Goal: Check status: Check status

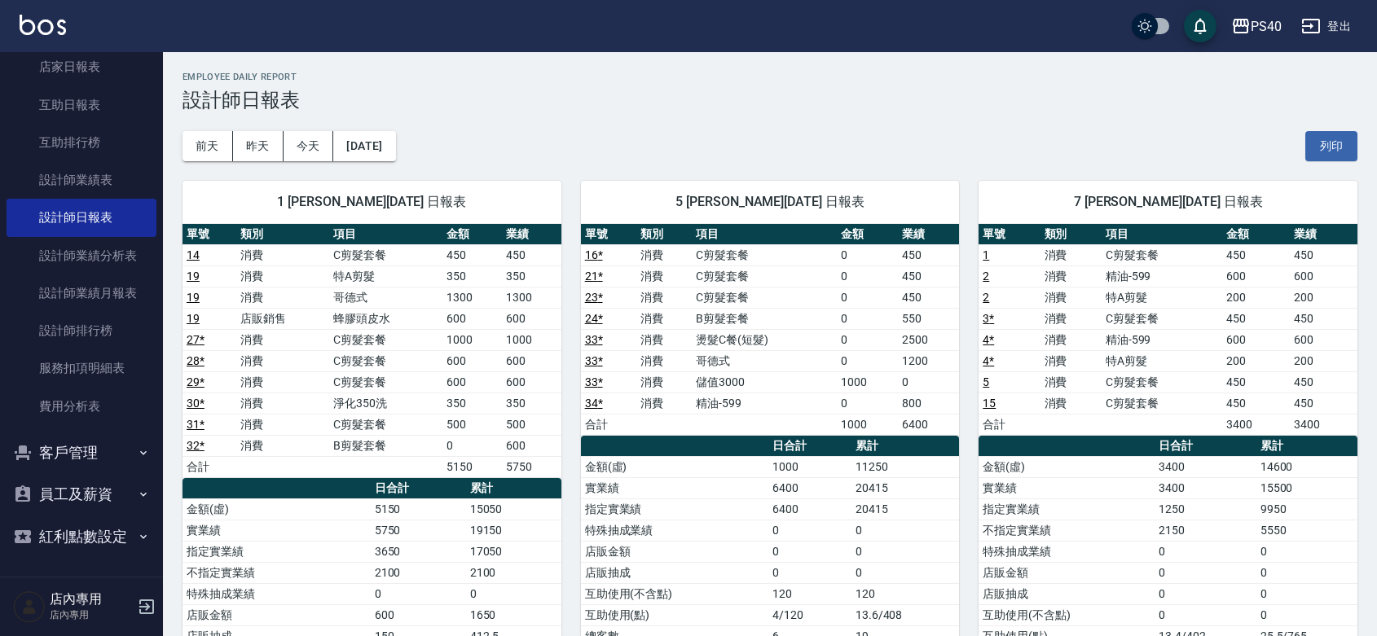
click at [513, 426] on td "500" at bounding box center [531, 424] width 59 height 21
click at [507, 403] on td "350" at bounding box center [531, 403] width 59 height 21
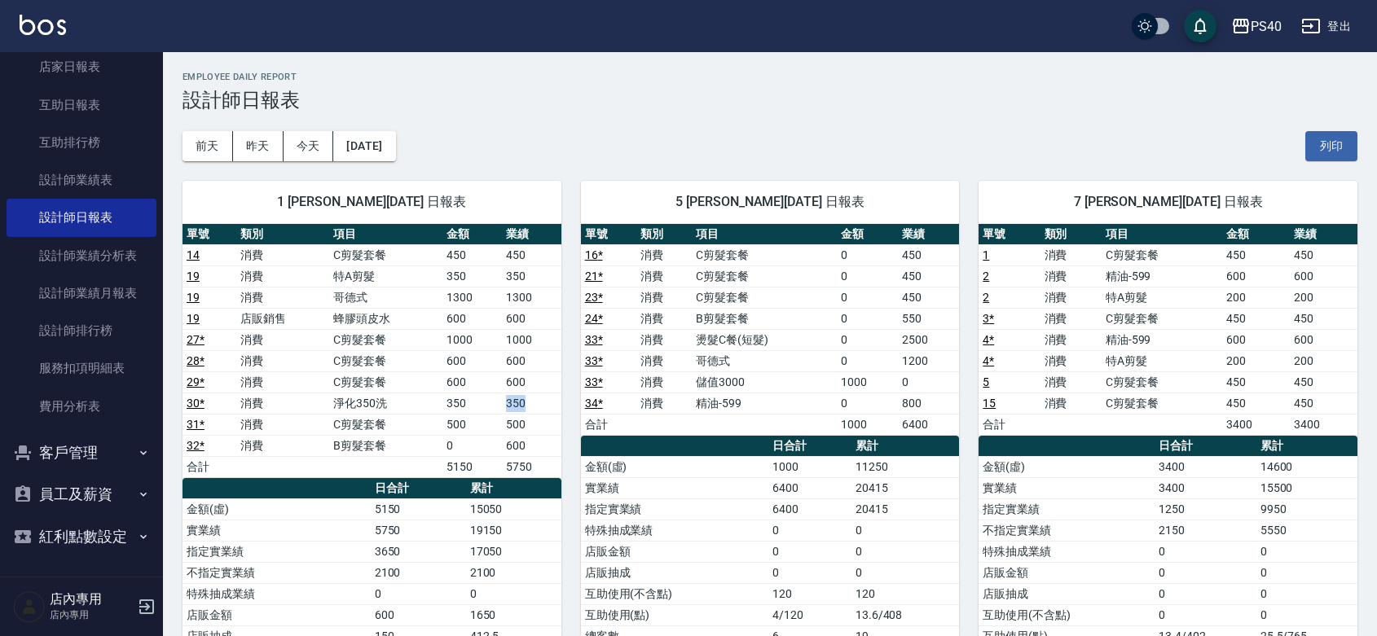
click at [507, 403] on td "350" at bounding box center [531, 403] width 59 height 21
click at [503, 420] on td "500" at bounding box center [531, 424] width 59 height 21
click at [512, 428] on td "500" at bounding box center [531, 424] width 59 height 21
click at [516, 442] on td "600" at bounding box center [531, 445] width 59 height 21
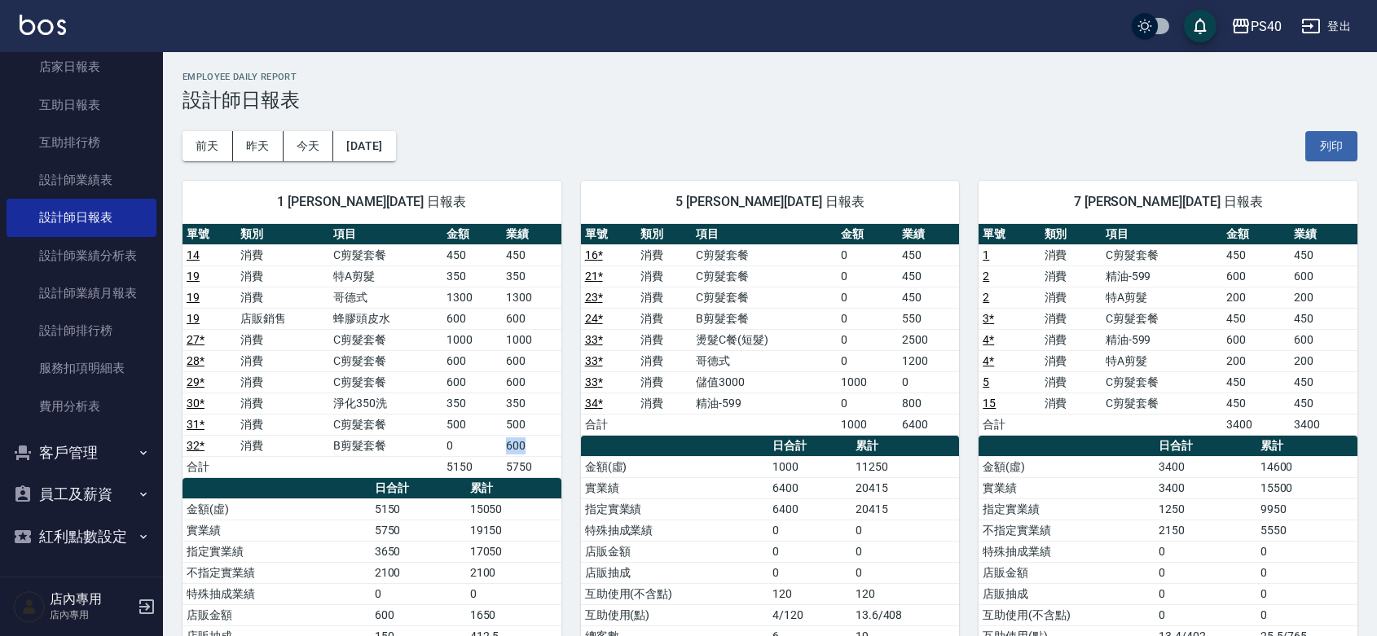
click at [516, 442] on td "600" at bounding box center [531, 445] width 59 height 21
click at [508, 420] on td "500" at bounding box center [531, 424] width 59 height 21
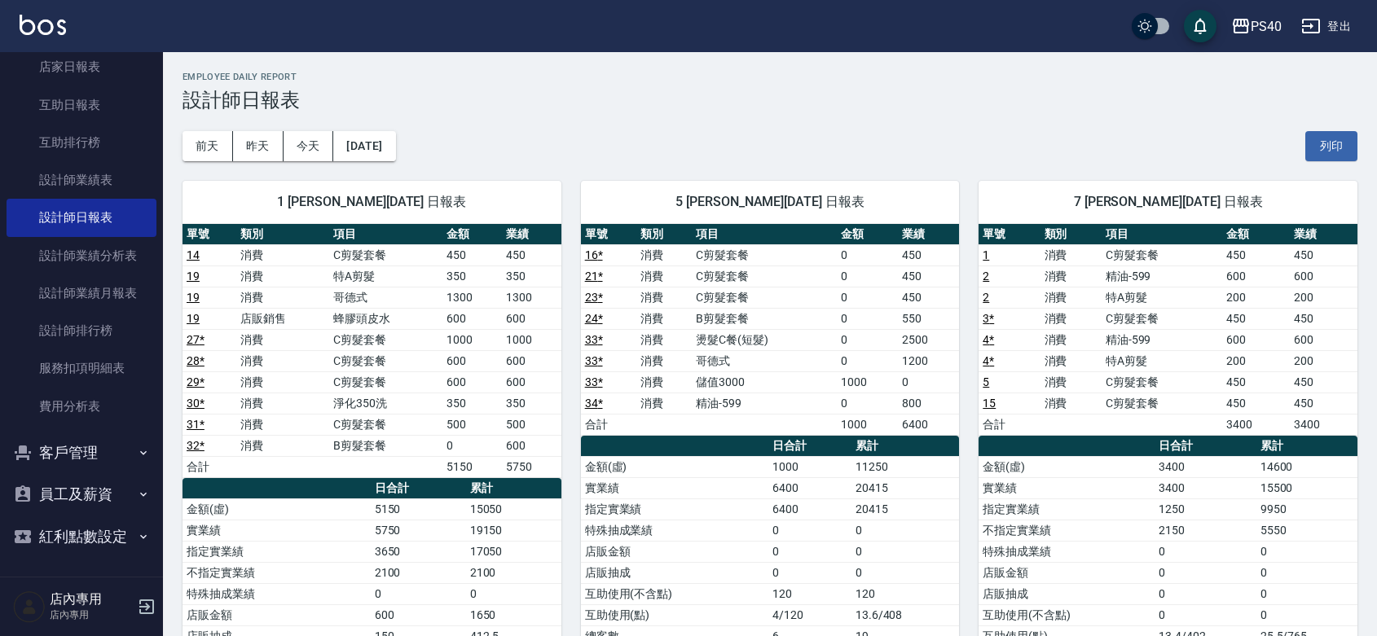
click at [513, 402] on td "350" at bounding box center [531, 403] width 59 height 21
click at [511, 379] on td "600" at bounding box center [531, 382] width 59 height 21
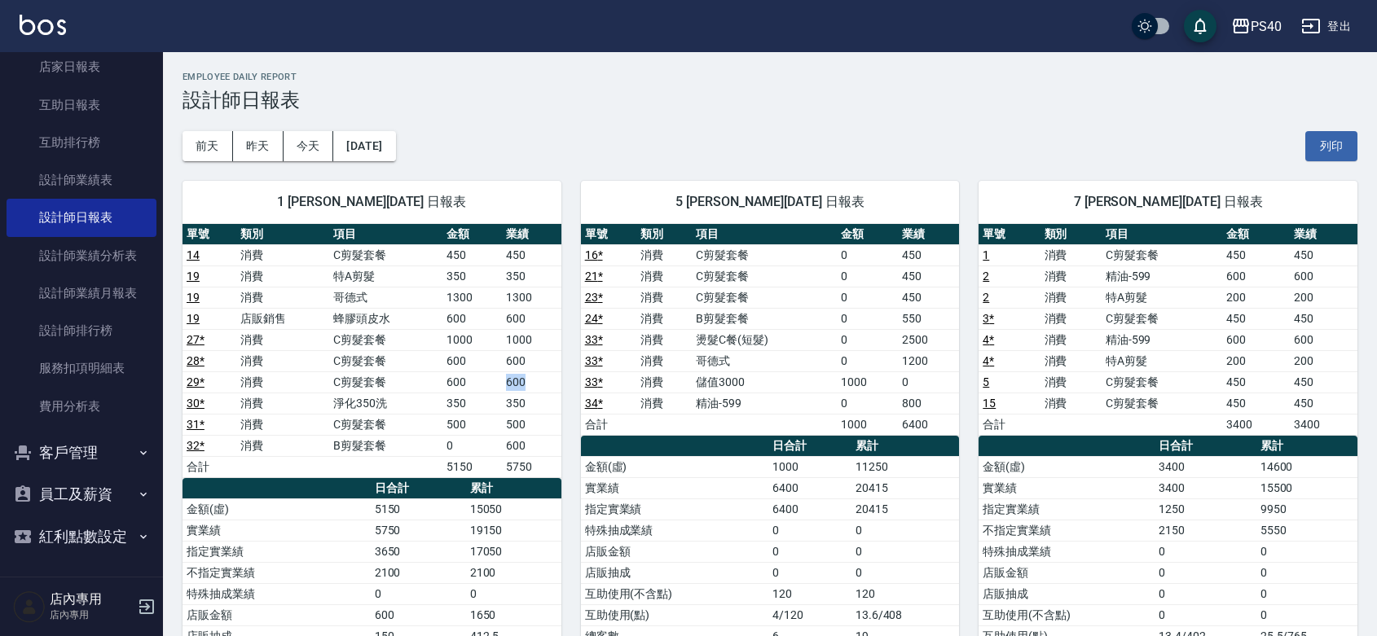
click at [511, 379] on td "600" at bounding box center [531, 382] width 59 height 21
click at [511, 344] on td "1000" at bounding box center [531, 339] width 59 height 21
click at [509, 355] on td "600" at bounding box center [531, 360] width 59 height 21
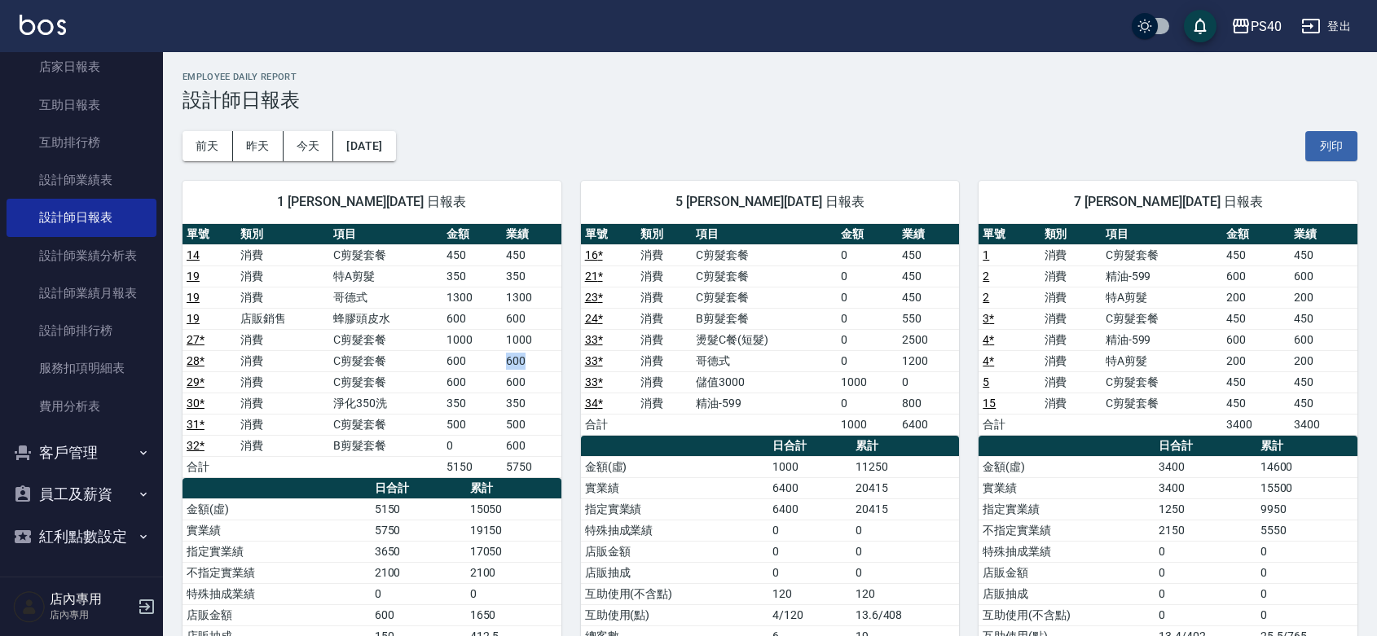
click at [509, 355] on td "600" at bounding box center [531, 360] width 59 height 21
click at [522, 381] on td "600" at bounding box center [531, 382] width 59 height 21
click at [510, 401] on td "350" at bounding box center [531, 403] width 59 height 21
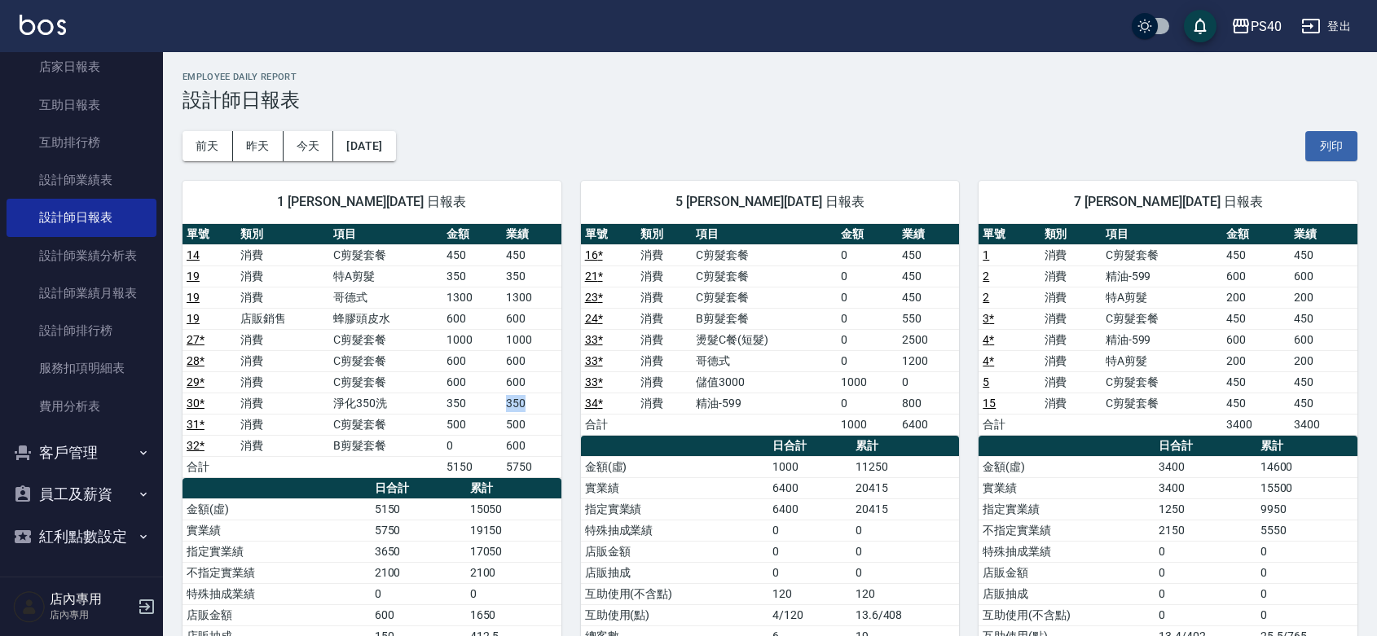
click at [510, 401] on td "350" at bounding box center [531, 403] width 59 height 21
click at [486, 364] on td "600" at bounding box center [471, 360] width 59 height 21
click at [368, 156] on button "[DATE]" at bounding box center [364, 146] width 62 height 30
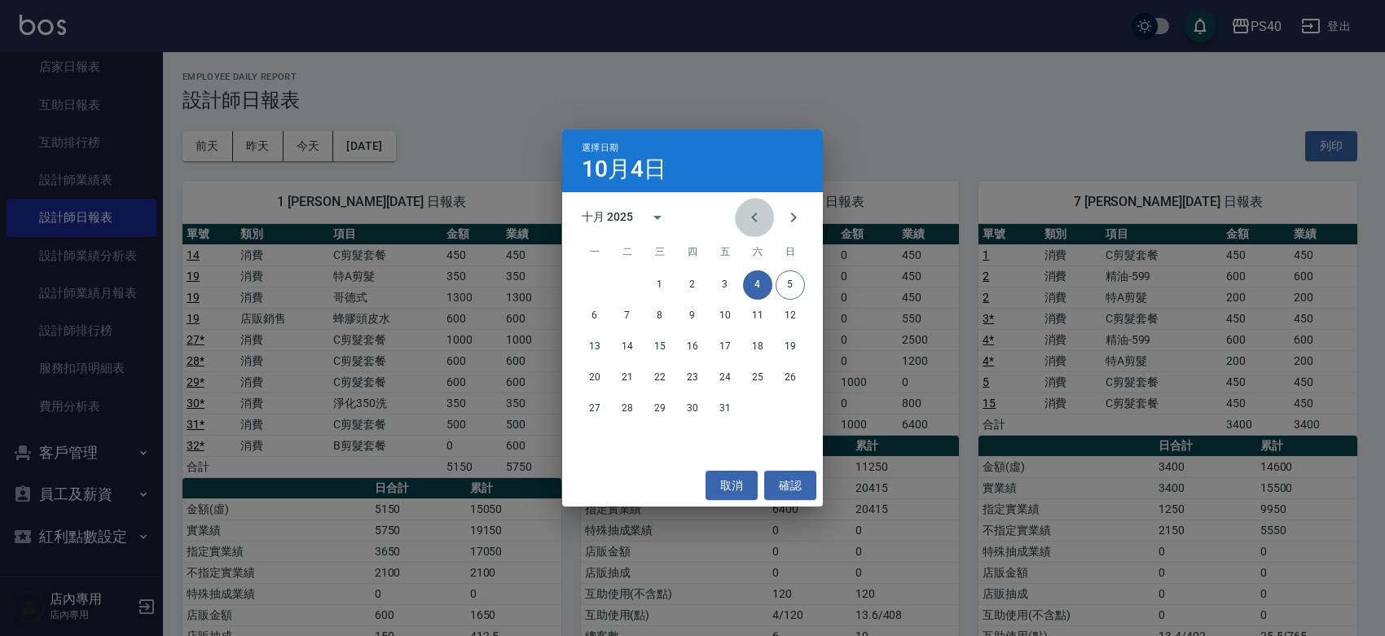
click at [745, 214] on icon "Previous month" at bounding box center [755, 218] width 20 height 20
click at [596, 409] on button "29" at bounding box center [594, 408] width 29 height 29
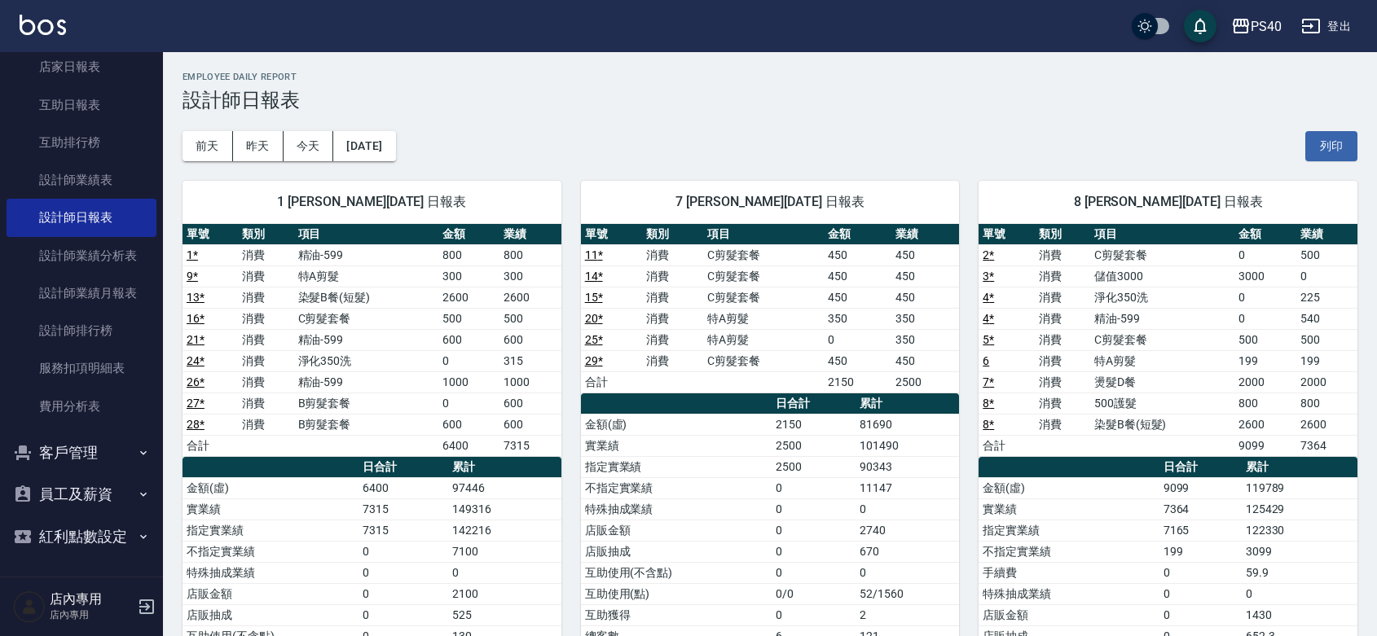
click at [596, 404] on th "a dense table" at bounding box center [676, 404] width 191 height 21
click at [395, 139] on button "[DATE]" at bounding box center [364, 146] width 62 height 30
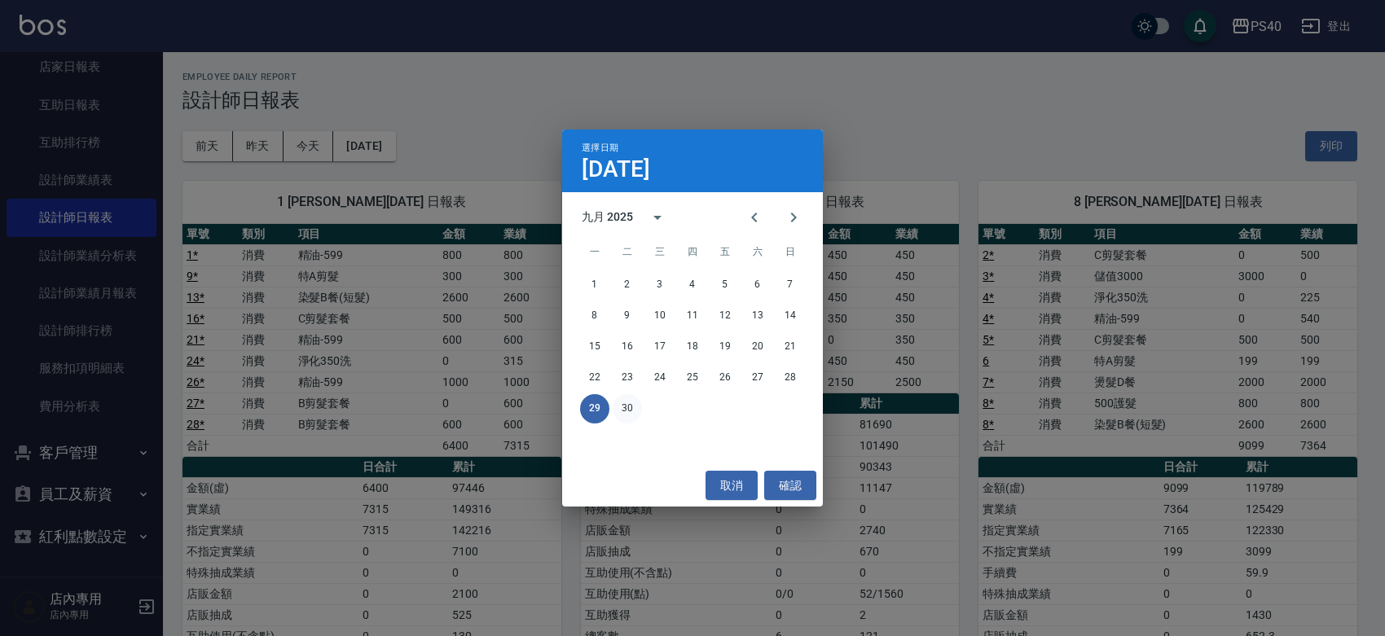
click at [630, 403] on button "30" at bounding box center [627, 408] width 29 height 29
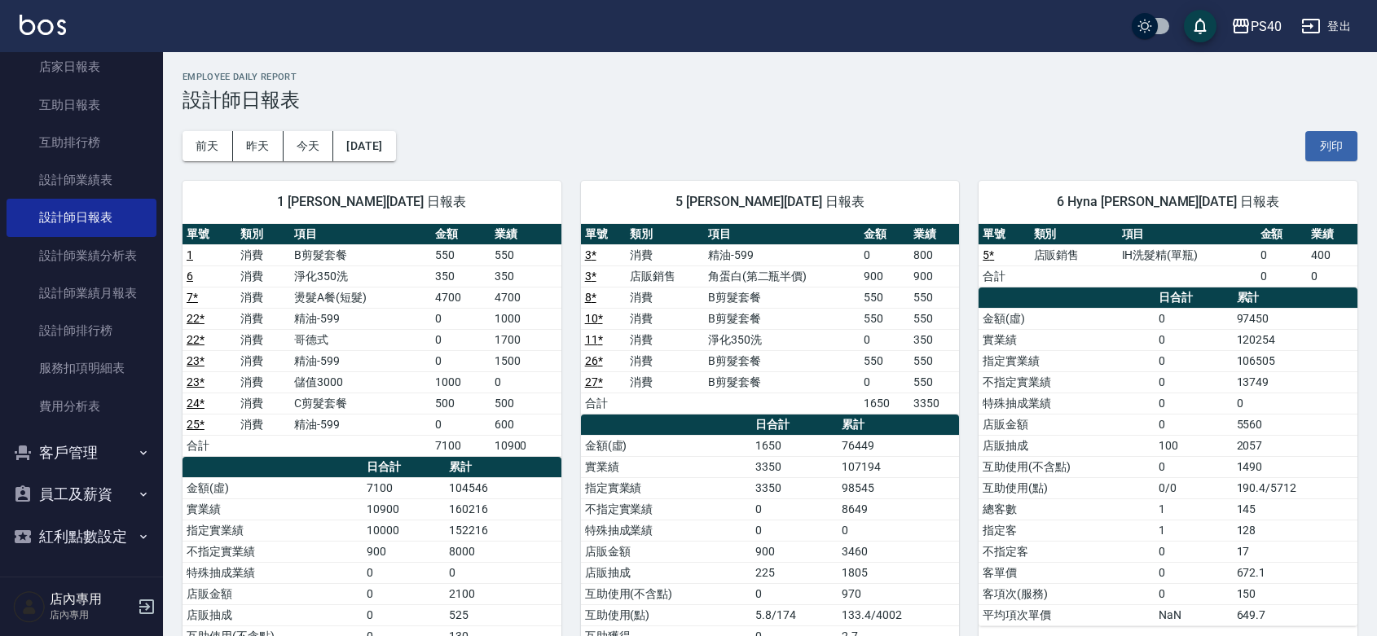
click at [634, 403] on td "a dense table" at bounding box center [665, 403] width 78 height 21
click at [257, 147] on button "昨天" at bounding box center [258, 146] width 51 height 30
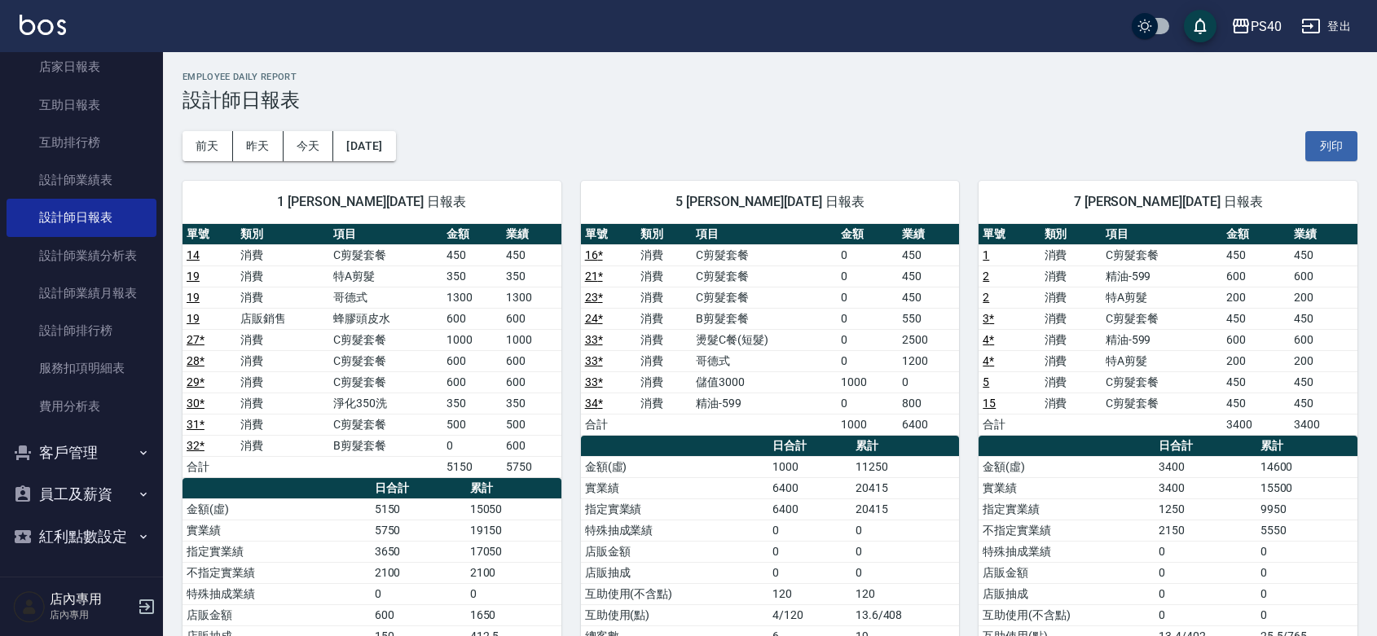
click at [372, 164] on div "1 [PERSON_NAME][DATE] 日報表 單號 類別 項目 金額 業績 14 消費 C剪髮套餐 450 450 19 消費 特A剪髮 350 350…" at bounding box center [362, 499] width 398 height 676
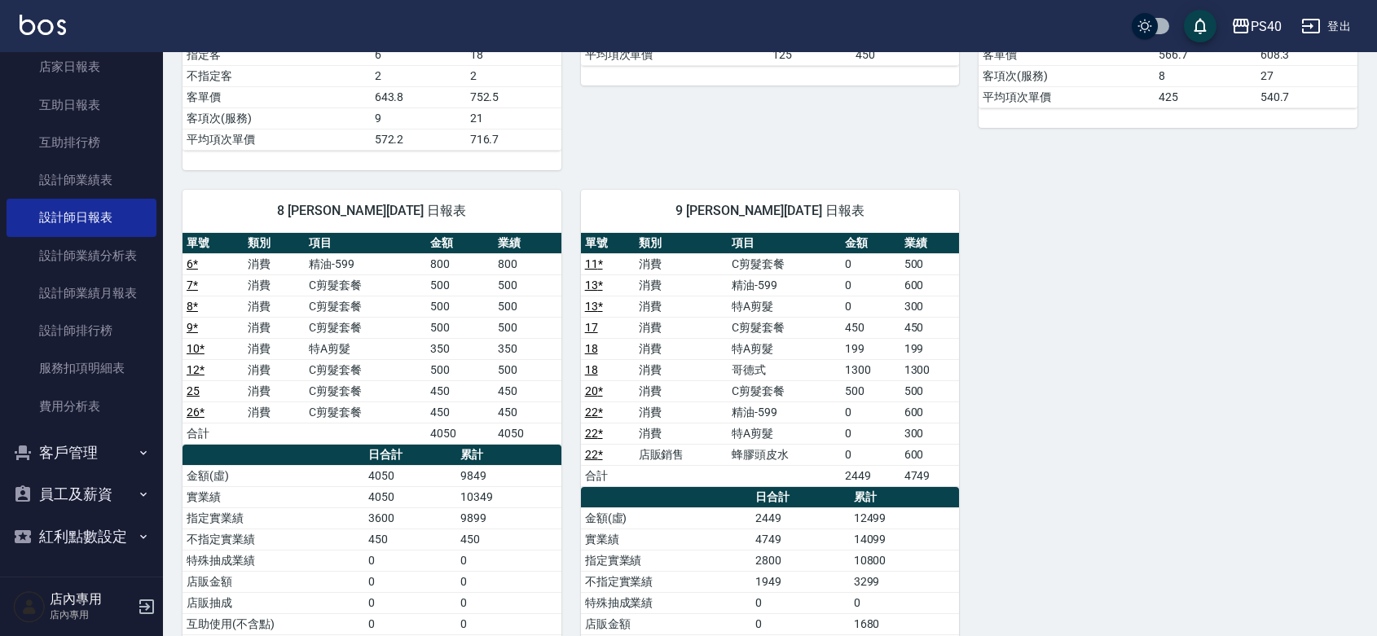
scroll to position [713, 0]
